Goal: Entertainment & Leisure: Consume media (video, audio)

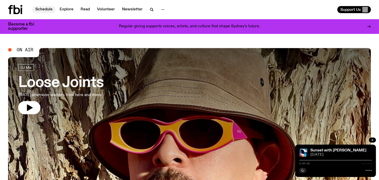
click at [52, 11] on link "Schedule" at bounding box center [43, 9] width 23 height 7
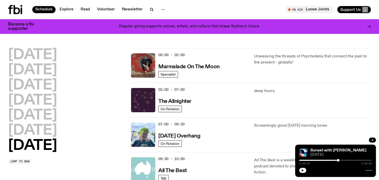
click at [301, 169] on icon "button" at bounding box center [302, 170] width 3 height 3
click at [334, 140] on div "Screamingly good [DATE] morning tunes" at bounding box center [312, 135] width 117 height 24
click at [341, 159] on div "1:04:30 2:00:00" at bounding box center [335, 162] width 73 height 6
click at [341, 161] on div "1:04:31 2:00:00" at bounding box center [335, 162] width 73 height 6
click at [343, 159] on div "1:04:32 2:00:00" at bounding box center [335, 162] width 73 height 6
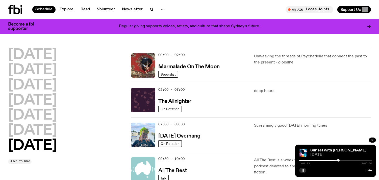
click at [343, 160] on div at bounding box center [335, 160] width 73 height 1
